Goal: Task Accomplishment & Management: Use online tool/utility

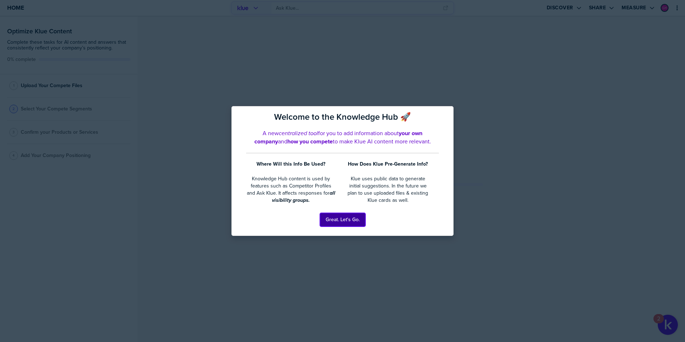
click at [341, 221] on button "Great. Let's Go." at bounding box center [342, 220] width 45 height 14
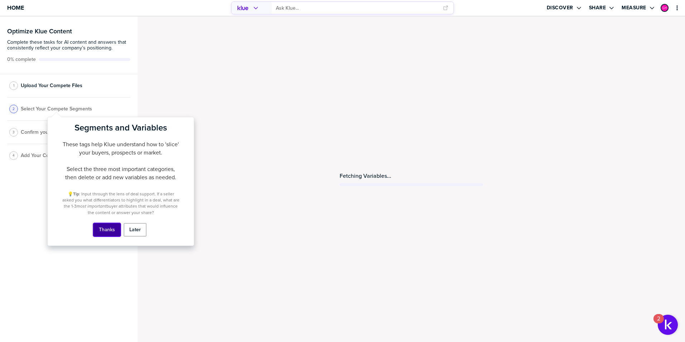
click at [108, 230] on button "Thanks" at bounding box center [107, 230] width 28 height 14
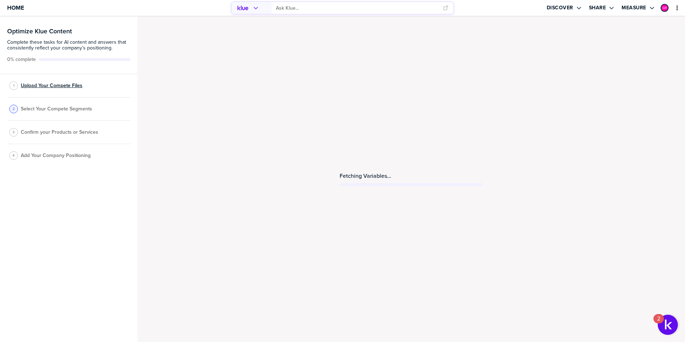
click at [61, 87] on span "Upload Your Compete Files" at bounding box center [52, 86] width 62 height 6
